Goal: Task Accomplishment & Management: Use online tool/utility

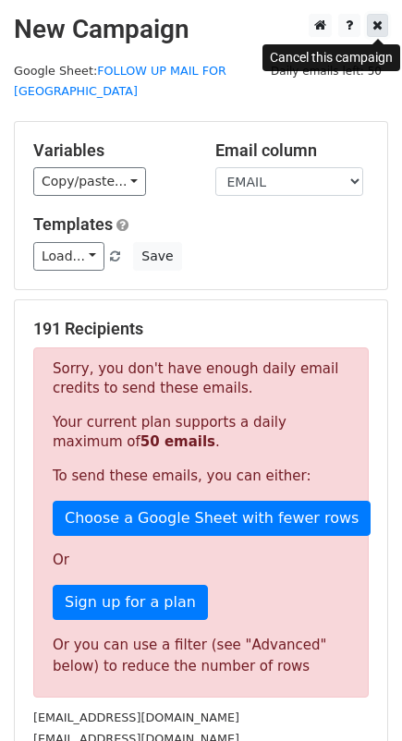
click at [379, 26] on icon at bounding box center [377, 24] width 10 height 13
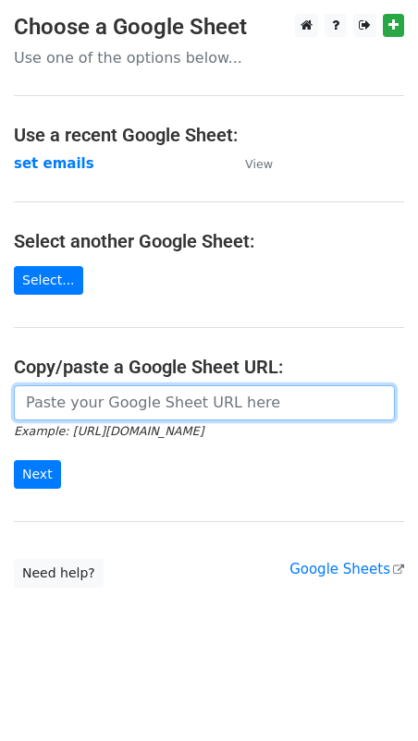
click at [79, 405] on input "url" at bounding box center [204, 402] width 381 height 35
paste input "https://docs.google.com/spreadsheets/d/1DqTwjjOJhMd12heIJPVA-bfigz09fc8e6HbUwW8…"
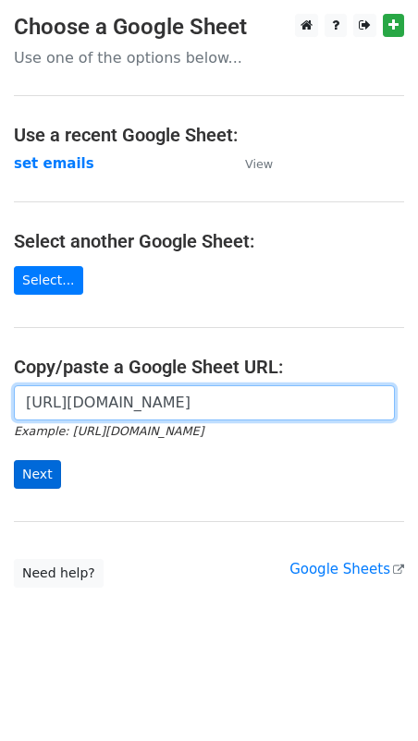
type input "https://docs.google.com/spreadsheets/d/1DqTwjjOJhMd12heIJPVA-bfigz09fc8e6HbUwW8…"
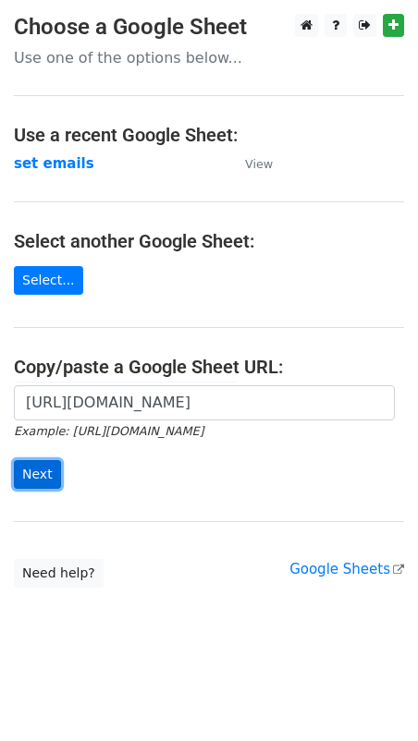
click at [25, 473] on input "Next" at bounding box center [37, 474] width 47 height 29
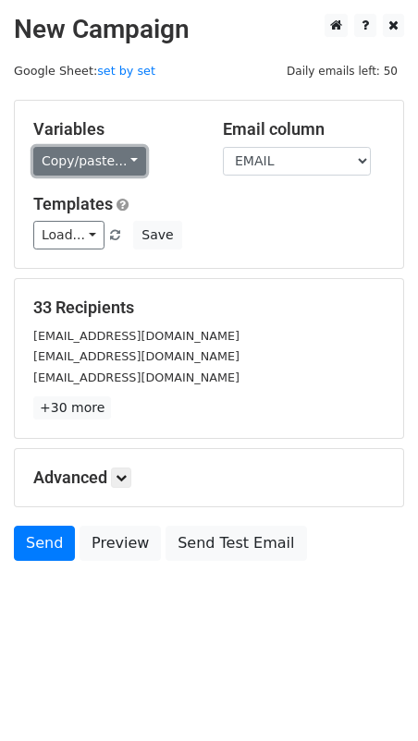
click at [66, 159] on link "Copy/paste..." at bounding box center [89, 161] width 113 height 29
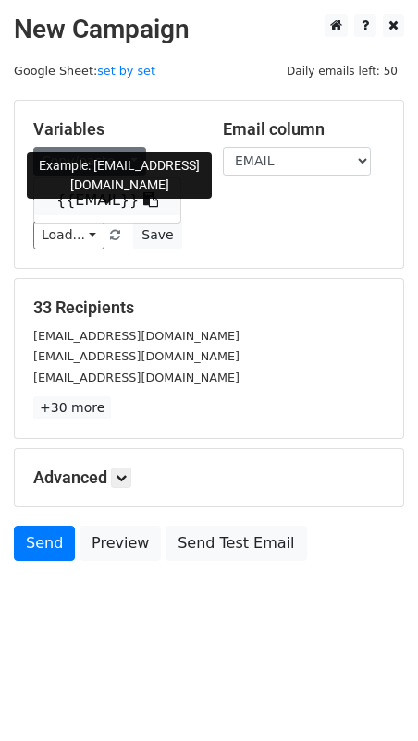
click at [77, 201] on link "{{EMAIL}}" at bounding box center [107, 201] width 146 height 30
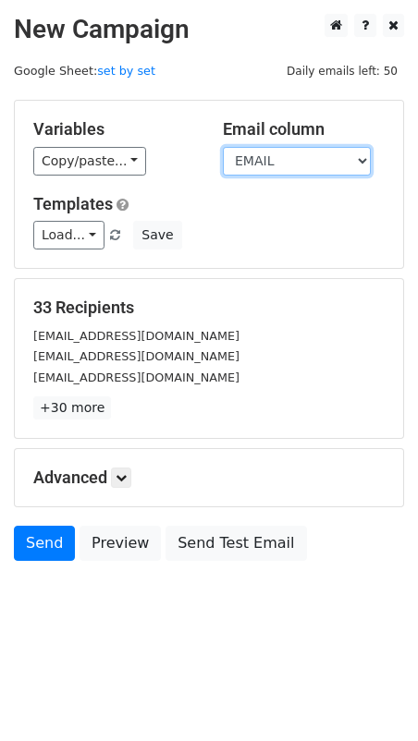
click at [256, 167] on select "EMAIL" at bounding box center [297, 161] width 148 height 29
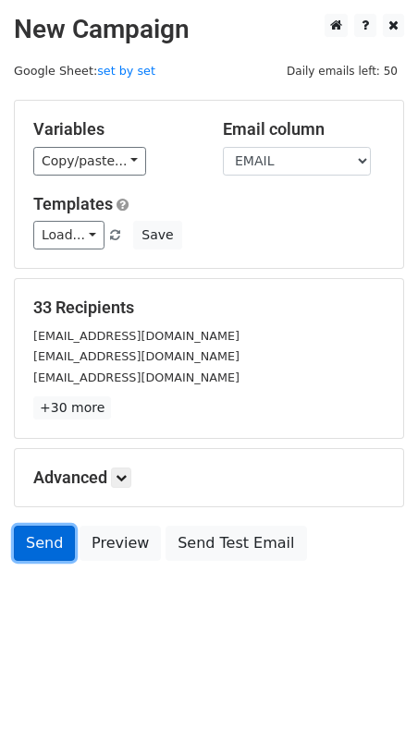
click at [46, 536] on link "Send" at bounding box center [44, 543] width 61 height 35
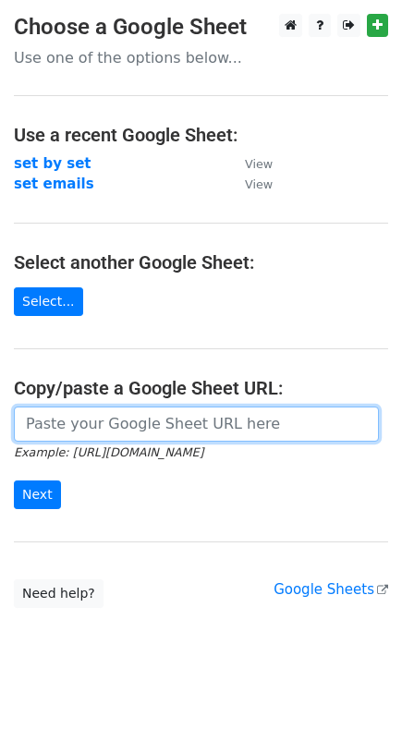
click at [49, 426] on input "url" at bounding box center [196, 424] width 365 height 35
paste input "[URL][DOMAIN_NAME]"
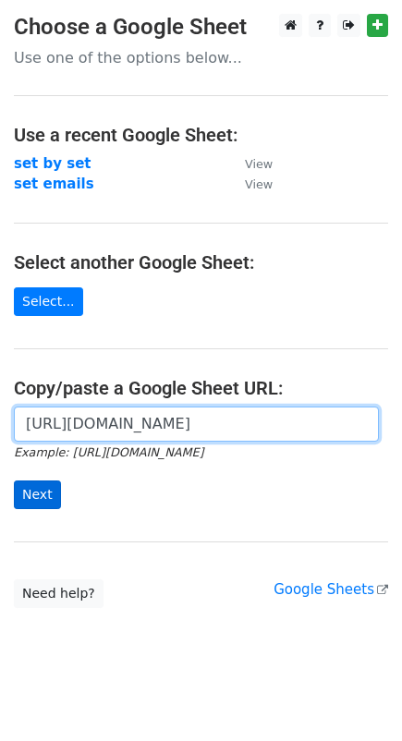
type input "[URL][DOMAIN_NAME]"
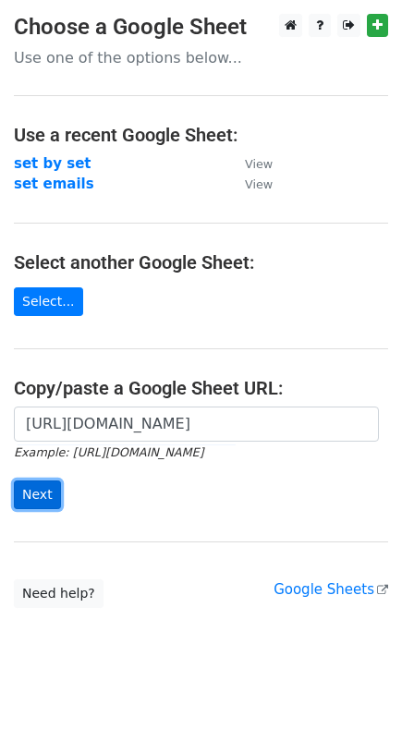
click at [37, 494] on input "Next" at bounding box center [37, 494] width 47 height 29
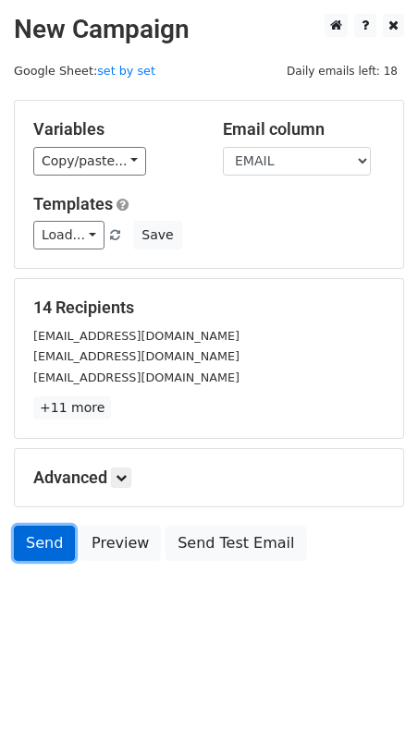
click at [42, 547] on link "Send" at bounding box center [44, 543] width 61 height 35
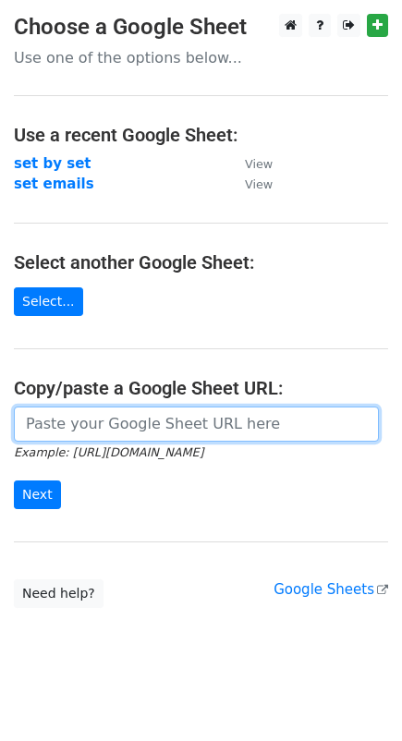
click at [68, 431] on input "url" at bounding box center [196, 424] width 365 height 35
paste input "https://docs.google.com/spreadsheets/d/1DqTwjjOJhMd12heIJPVA-bfigz09fc8e6HbUwW8…"
type input "[URL][DOMAIN_NAME]"
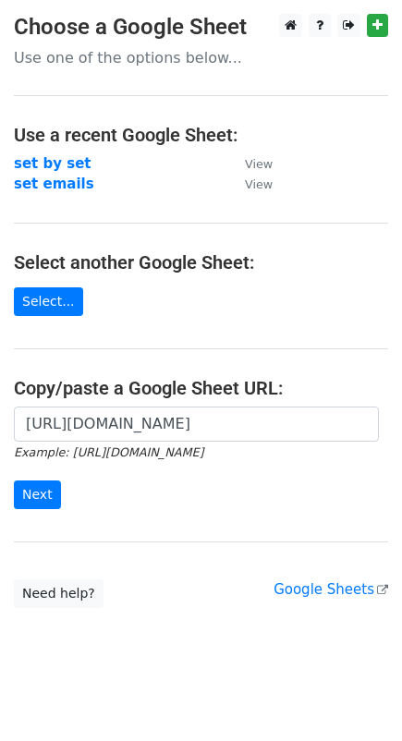
scroll to position [0, 0]
click at [277, 306] on main "Choose a Google Sheet Use one of the options below... Use a recent Google Sheet…" at bounding box center [201, 311] width 402 height 594
click at [31, 485] on input "Next" at bounding box center [37, 494] width 47 height 29
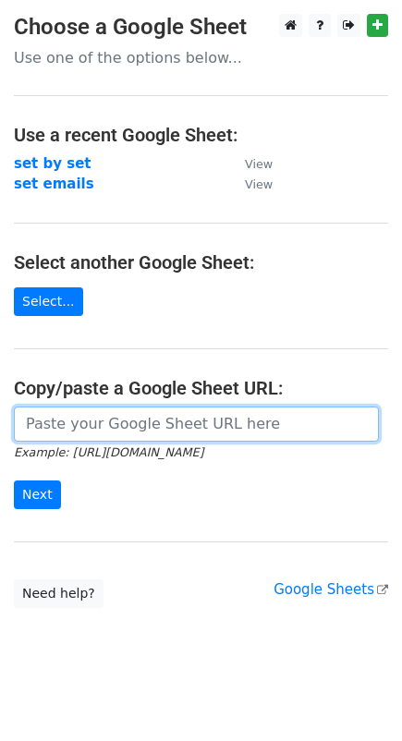
click at [200, 414] on input "url" at bounding box center [196, 424] width 365 height 35
paste input "https://docs.google.com/spreadsheets/d/1DqTwjjOJhMd12heIJPVA-bfigz09fc8e6HbUwW8…"
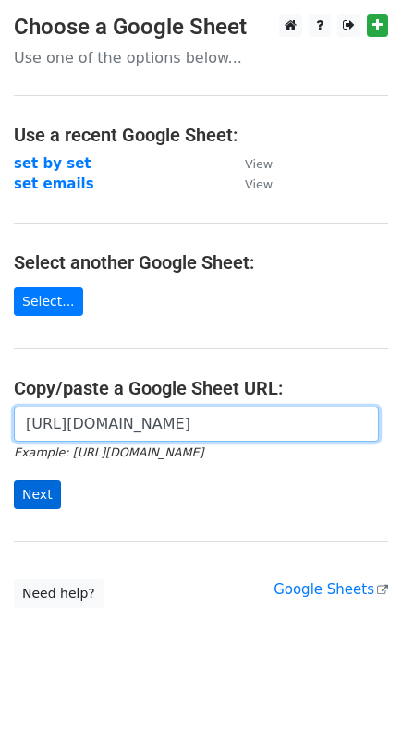
type input "[URL][DOMAIN_NAME]"
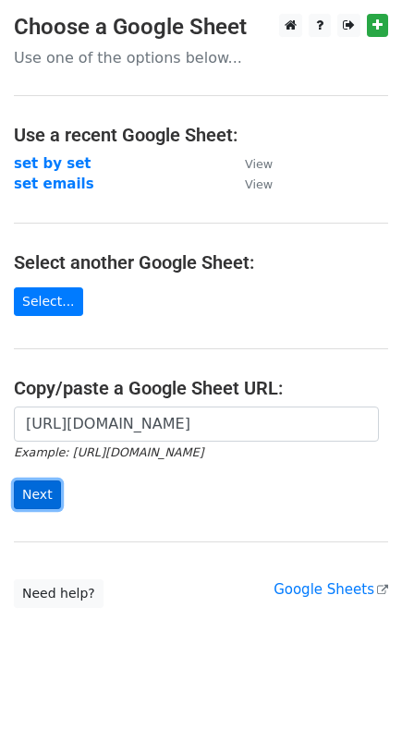
scroll to position [0, 0]
click at [30, 492] on input "Next" at bounding box center [37, 494] width 47 height 29
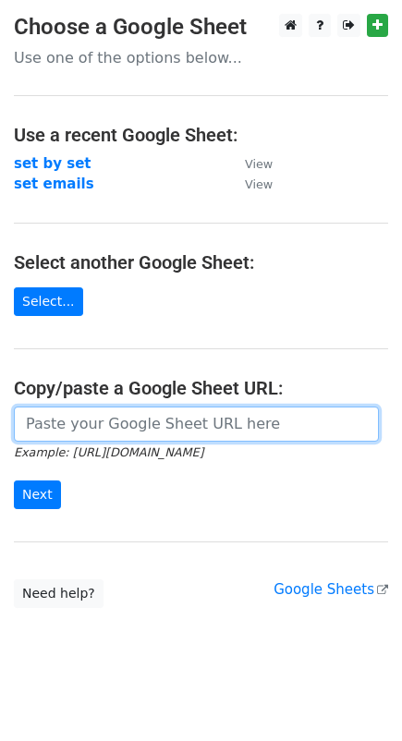
click at [58, 426] on input "url" at bounding box center [196, 424] width 365 height 35
paste input "[URL][DOMAIN_NAME]"
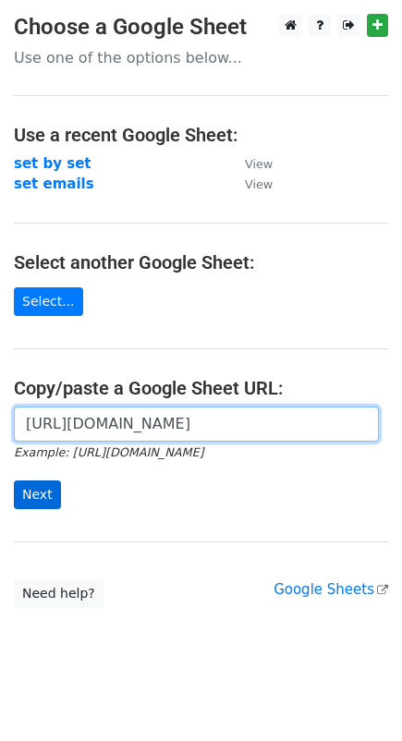
type input "https://docs.google.com/spreadsheets/d/1DqTwjjOJhMd12heIJPVA-bfigz09fc8e6HbUwW8…"
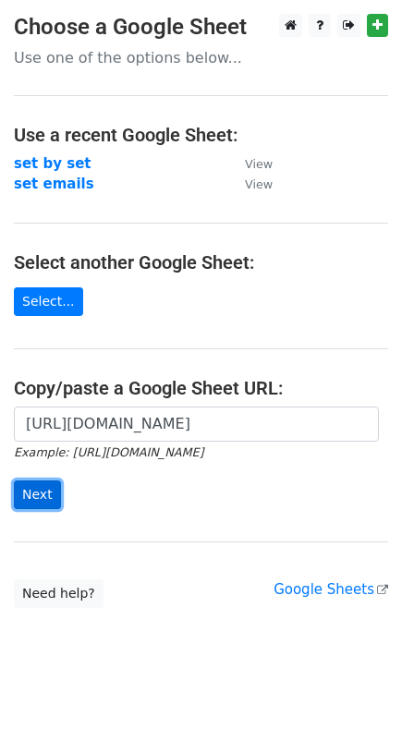
click at [35, 492] on input "Next" at bounding box center [37, 494] width 47 height 29
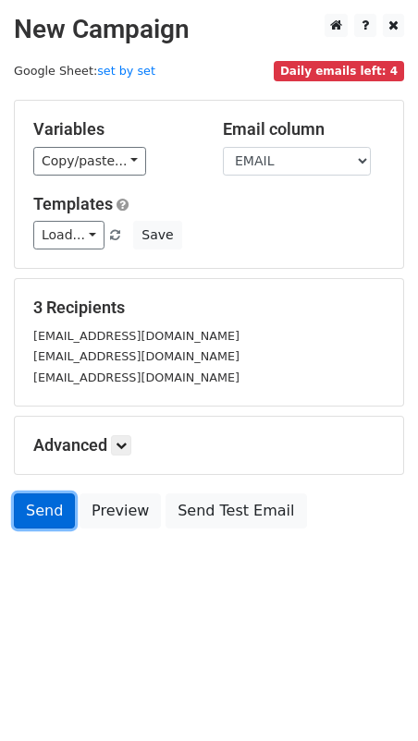
click at [53, 509] on link "Send" at bounding box center [44, 510] width 61 height 35
